Goal: Information Seeking & Learning: Learn about a topic

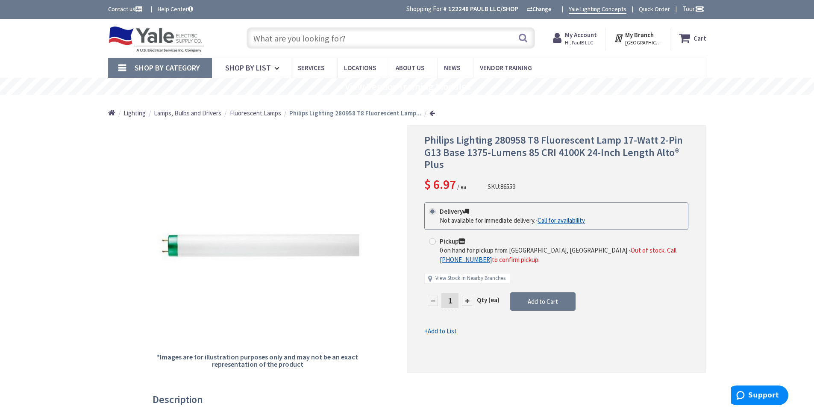
click at [259, 115] on span "Fluorescent Lamps" at bounding box center [255, 113] width 51 height 8
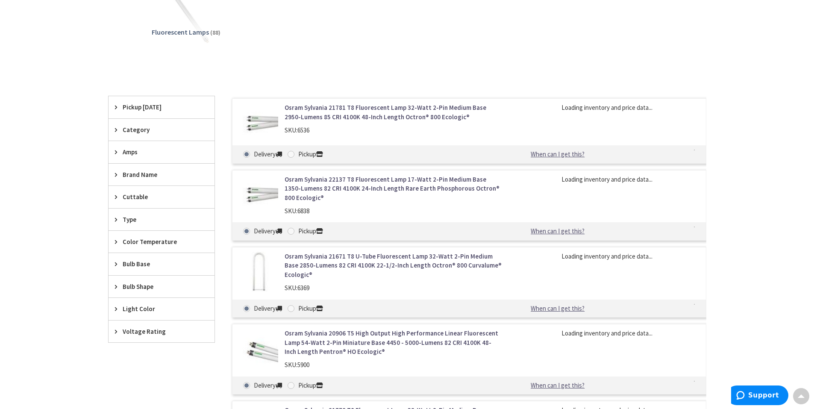
scroll to position [214, 0]
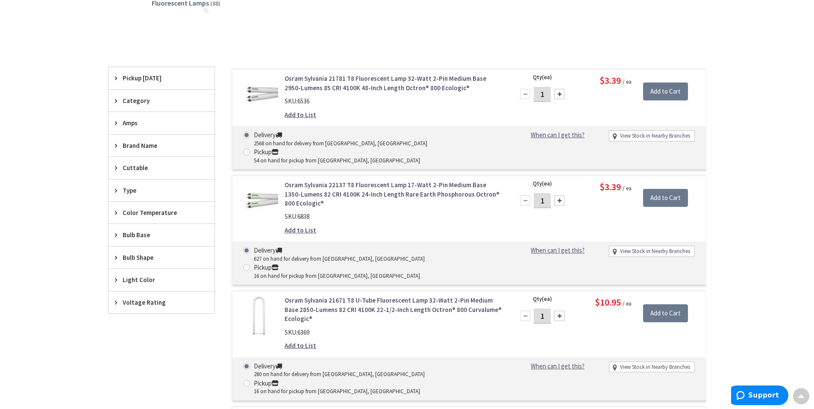
click at [119, 257] on icon at bounding box center [118, 257] width 6 height 6
click at [117, 287] on span "T8" at bounding box center [162, 289] width 106 height 15
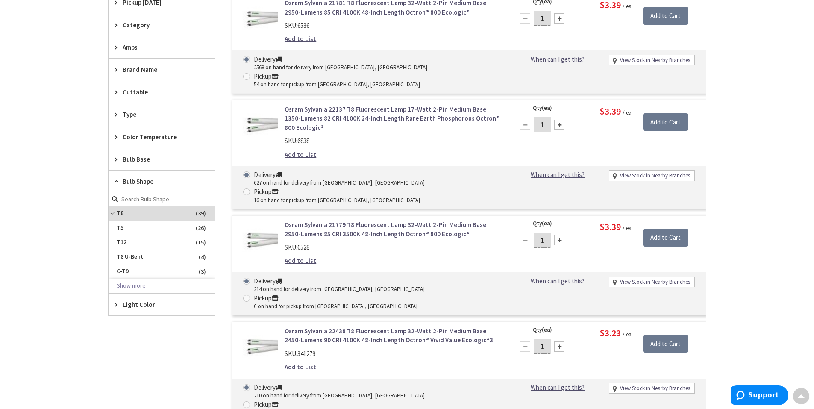
scroll to position [300, 0]
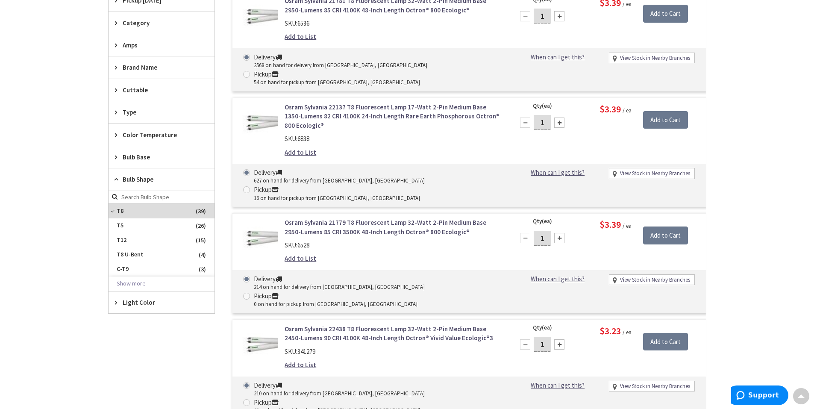
click at [135, 305] on span "Light Color" at bounding box center [158, 302] width 70 height 9
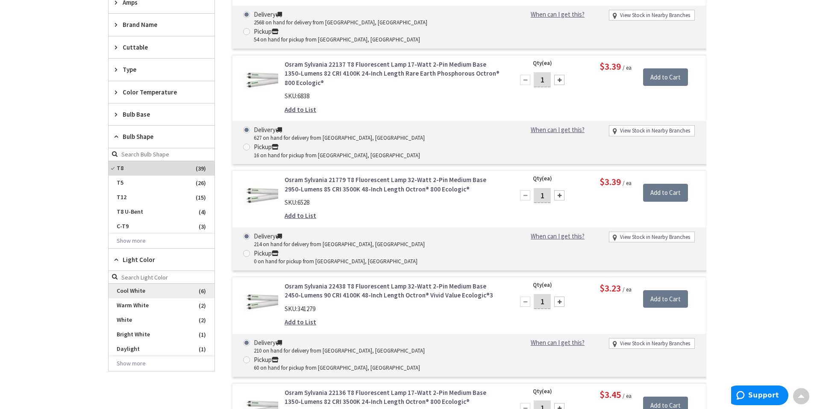
click at [137, 291] on span "Cool White" at bounding box center [162, 291] width 106 height 15
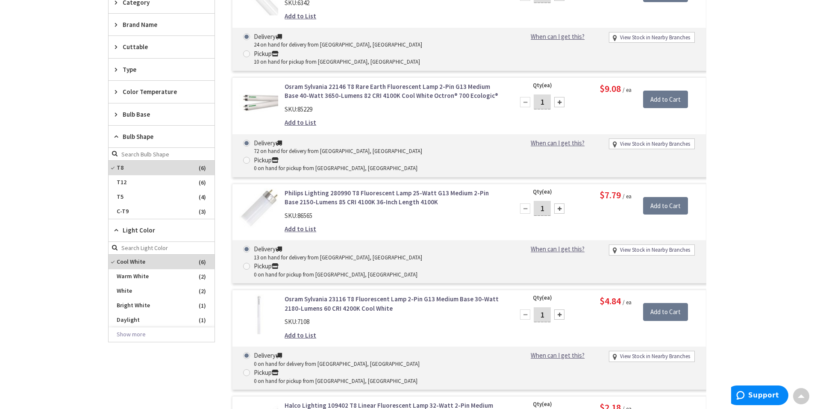
scroll to position [278, 0]
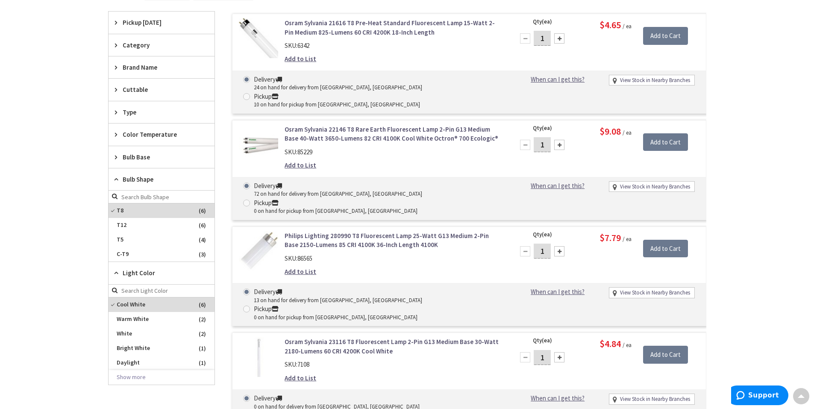
click at [117, 133] on icon at bounding box center [118, 134] width 6 height 6
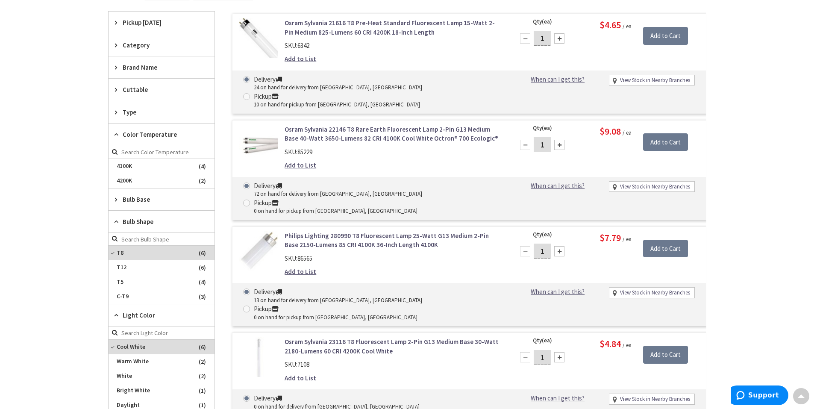
click at [117, 133] on icon at bounding box center [118, 134] width 6 height 6
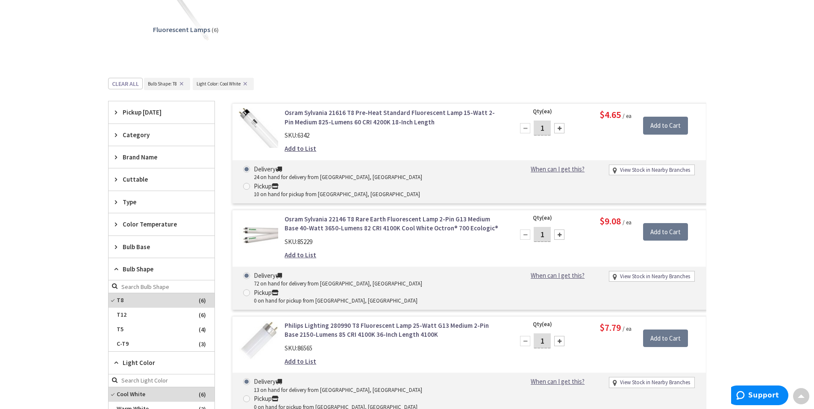
scroll to position [21, 0]
